Goal: Navigation & Orientation: Find specific page/section

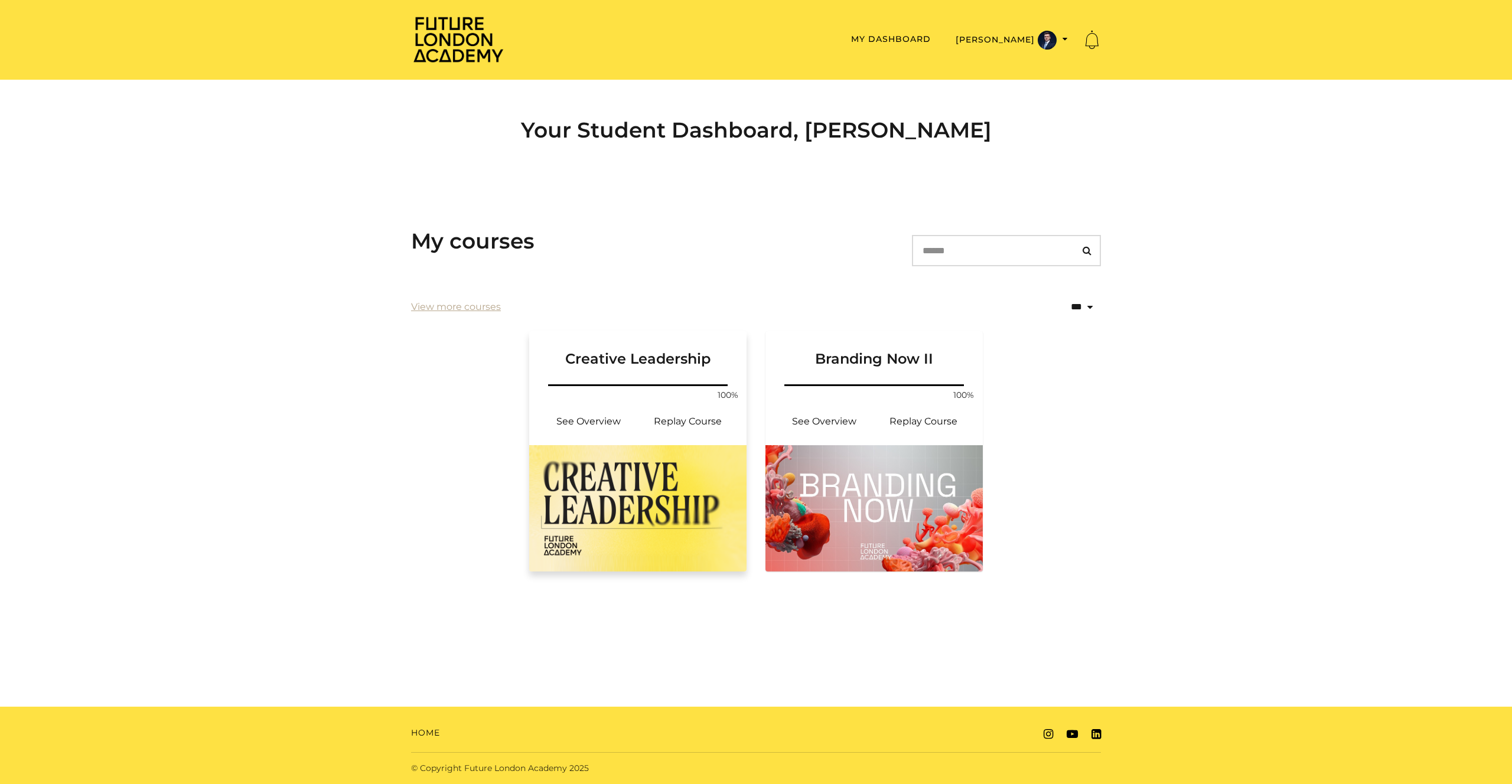
click at [677, 475] on img at bounding box center [637, 508] width 217 height 127
click at [912, 464] on img at bounding box center [874, 508] width 217 height 127
